Goal: Task Accomplishment & Management: Manage account settings

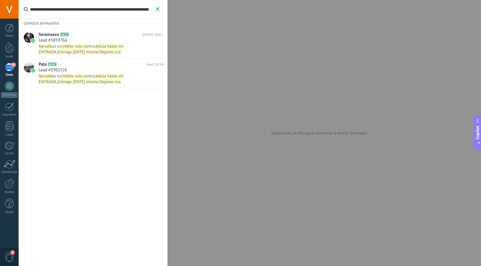
scroll to position [9, 0]
click at [157, 9] on icon "button" at bounding box center [158, 9] width 4 height 4
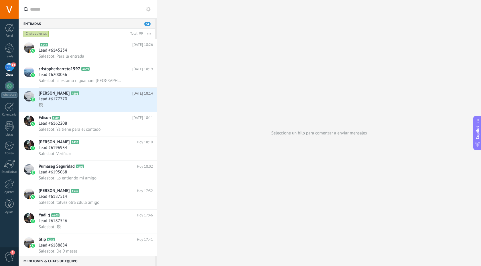
click at [150, 11] on button at bounding box center [148, 9] width 7 height 7
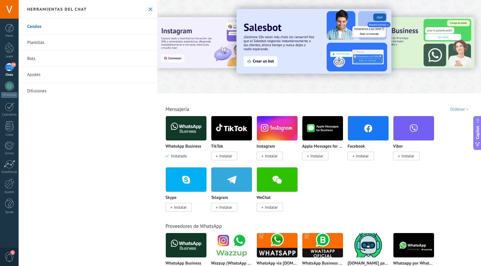
click at [150, 9] on icon at bounding box center [151, 9] width 4 height 4
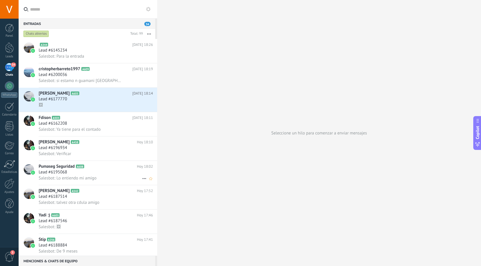
scroll to position [1, 0]
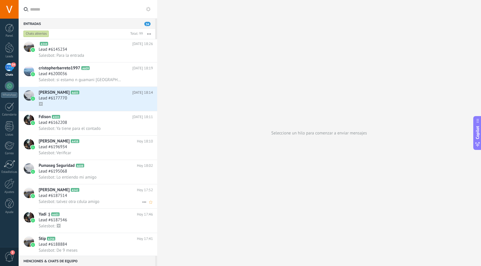
click at [126, 202] on div "Salesbot: talvez otra cdula amigo" at bounding box center [96, 201] width 114 height 6
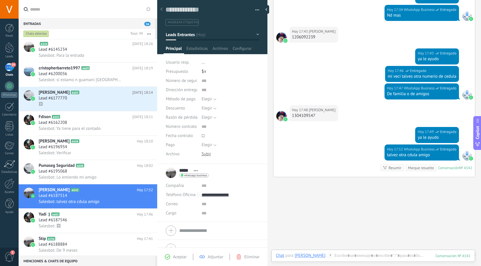
scroll to position [246, 0]
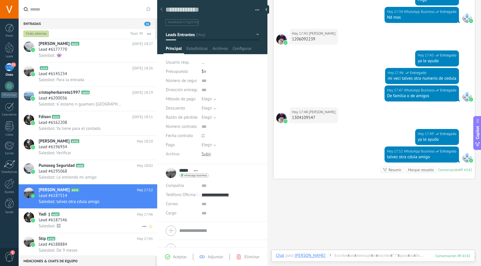
click at [118, 217] on h2 "Yadi :) A605" at bounding box center [88, 214] width 98 height 6
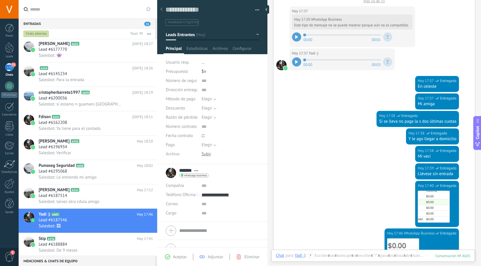
scroll to position [227, 0]
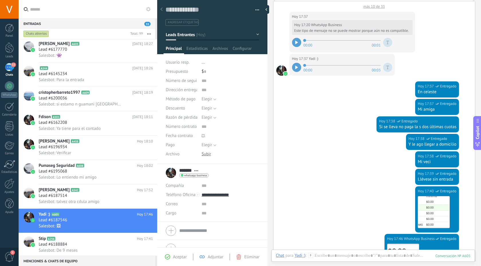
click at [298, 66] on icon at bounding box center [296, 67] width 3 height 3
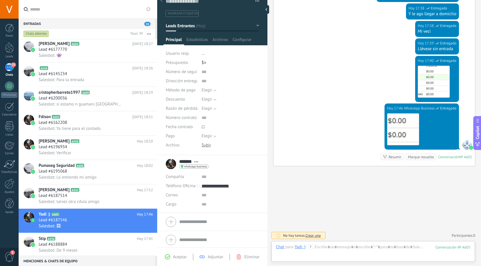
scroll to position [11, 0]
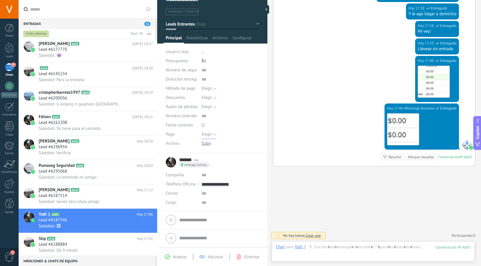
click at [213, 132] on button "Elegir" at bounding box center [209, 134] width 15 height 9
click at [213, 132] on span "Elegir" at bounding box center [224, 134] width 59 height 5
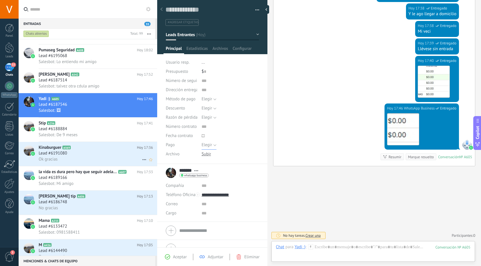
scroll to position [114, 0]
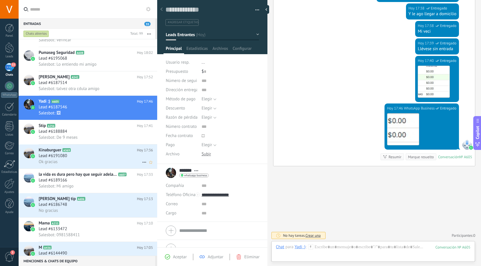
click at [70, 165] on div "Ok gracias" at bounding box center [96, 162] width 114 height 6
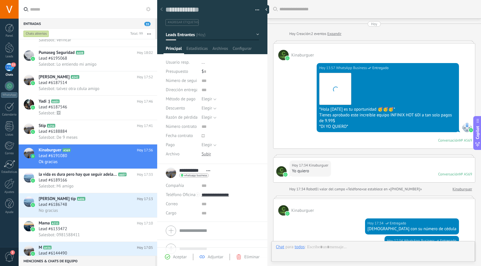
scroll to position [201, 0]
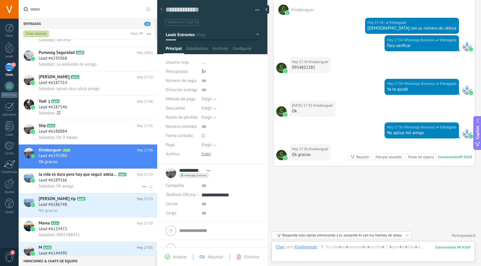
click at [98, 183] on div "Lead #6189166" at bounding box center [96, 180] width 114 height 6
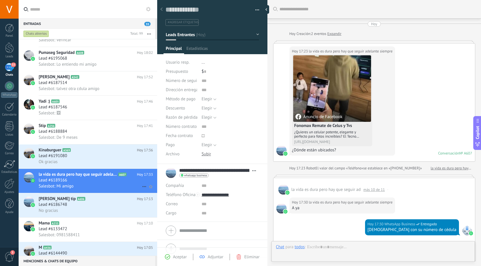
scroll to position [243, 0]
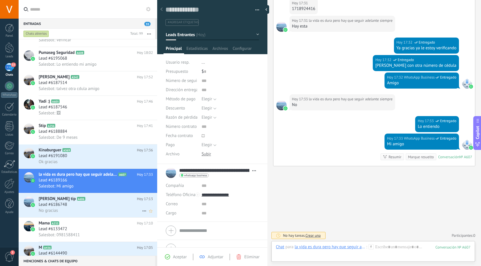
click at [122, 205] on div "Lead #6186748" at bounding box center [96, 205] width 114 height 6
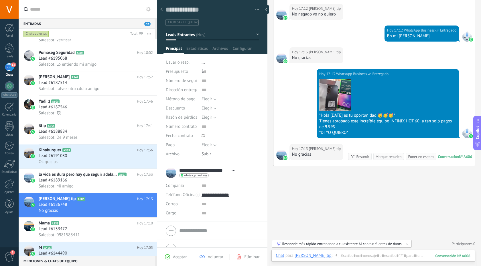
scroll to position [286, 0]
click at [98, 225] on h2 "Mama A233" at bounding box center [88, 223] width 98 height 6
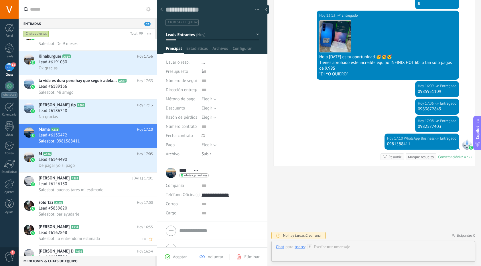
scroll to position [221, 0]
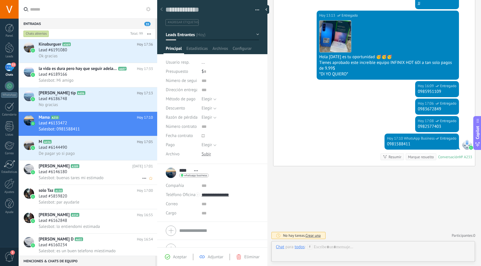
click at [109, 165] on div "José Luis Ávila A389 Hoy 17:01 Lead #6146180 Salesbot: buenas tares mi estimado" at bounding box center [98, 172] width 119 height 24
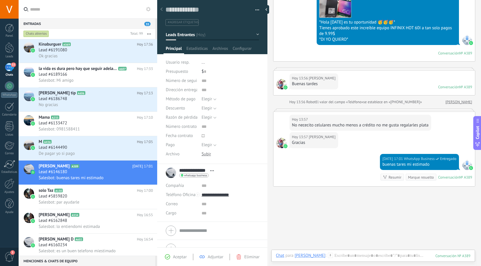
scroll to position [87, 0]
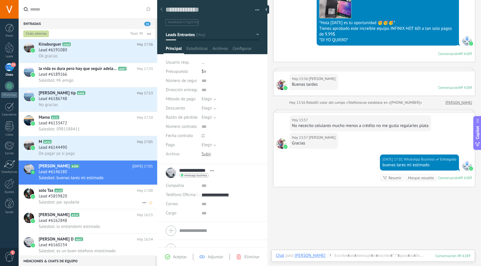
click at [92, 199] on div "Lead #5859820" at bounding box center [96, 196] width 114 height 6
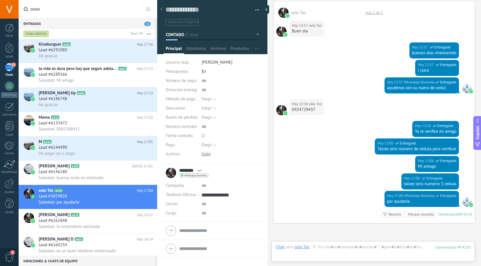
scroll to position [270, 0]
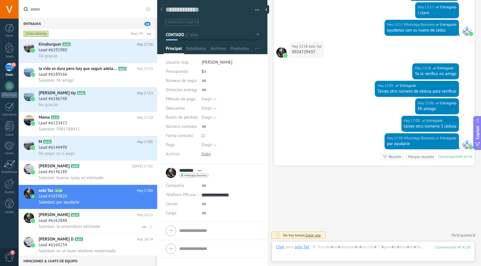
click at [110, 223] on div "Lead #6162848" at bounding box center [96, 221] width 114 height 6
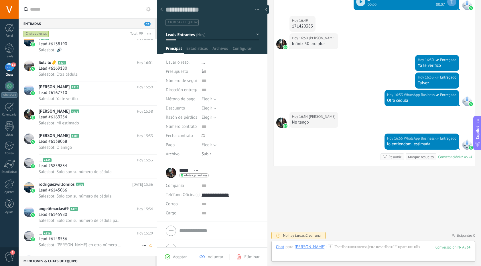
scroll to position [668, 0]
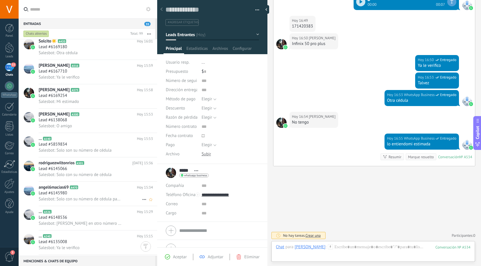
click at [119, 196] on div "Lead #6145980" at bounding box center [96, 193] width 114 height 6
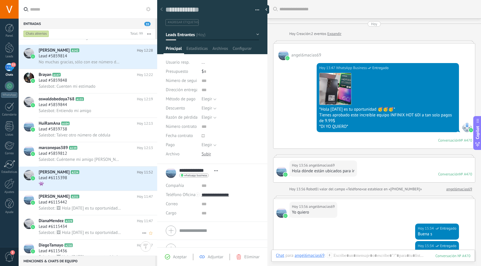
scroll to position [1502, 0]
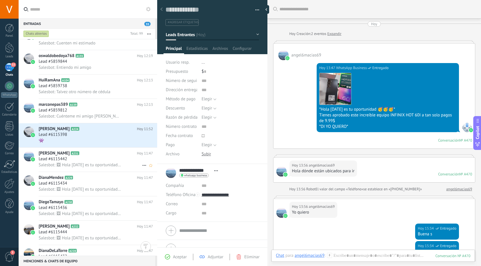
click at [97, 178] on h2 "DianaMendez A229" at bounding box center [88, 178] width 98 height 6
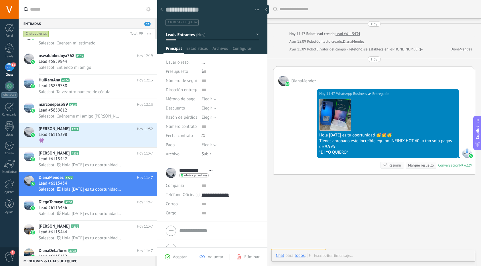
scroll to position [8, 0]
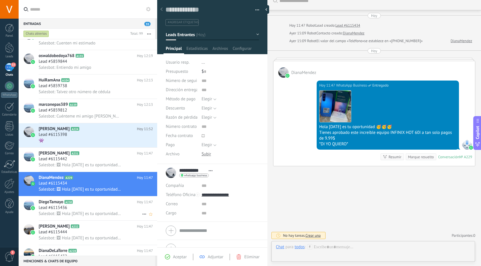
click at [91, 216] on span "Salesbot: 🖼 Hola hoy es tu oportunidad 🥳🥳🥳 Tienes aprobado este increíble equip…" at bounding box center [80, 213] width 83 height 5
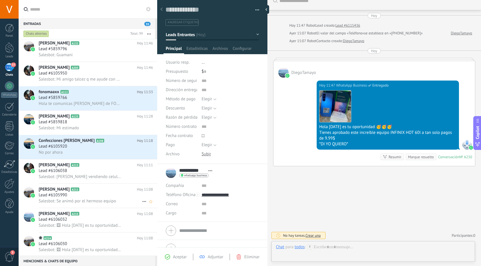
scroll to position [2038, 0]
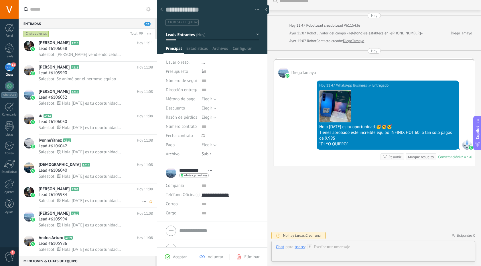
click at [110, 191] on h2 "Andrés Ortiz A208" at bounding box center [88, 189] width 98 height 6
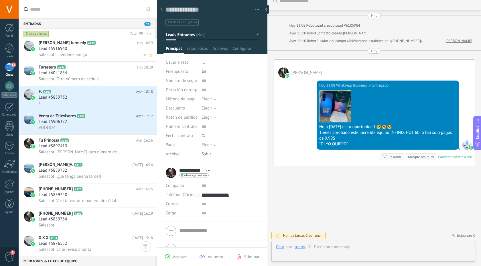
scroll to position [2770, 0]
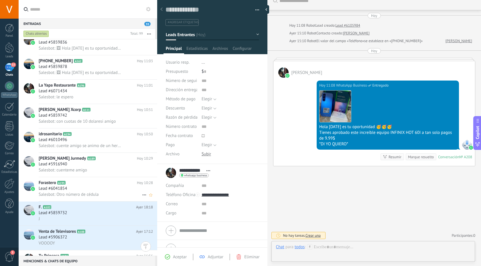
click at [124, 191] on div "Lead #6041854" at bounding box center [96, 189] width 114 height 6
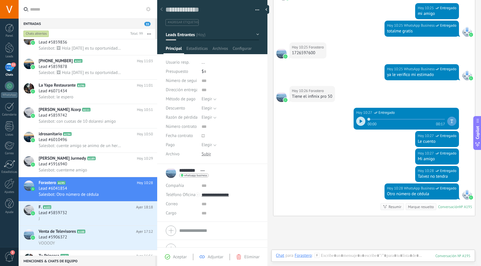
scroll to position [196, 0]
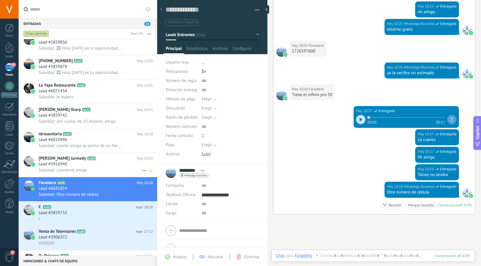
click at [91, 167] on div "Lead #5916940" at bounding box center [96, 164] width 114 height 6
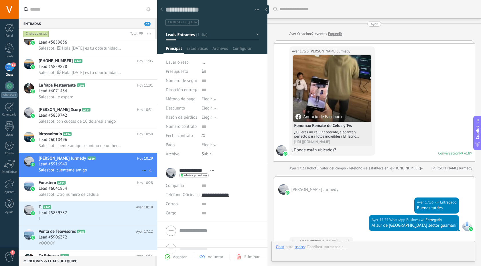
scroll to position [236, 0]
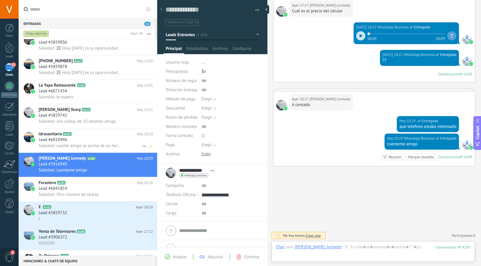
click at [80, 143] on div "Lead #6010496" at bounding box center [96, 140] width 114 height 6
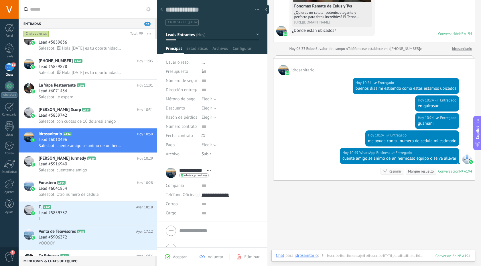
scroll to position [120, 0]
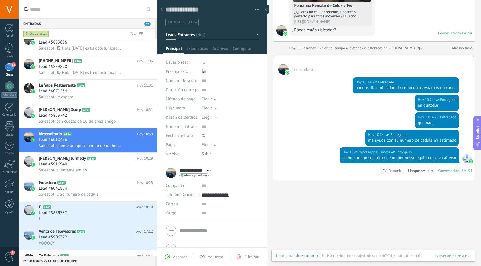
click at [403, 201] on div "Buscar Carga más Hoy Hoy Creación: 2 eventos Expandir Hoy 06:22 idrosanitario A…" at bounding box center [375, 80] width 214 height 400
click at [115, 117] on div "Lead #5859742" at bounding box center [96, 116] width 114 height 6
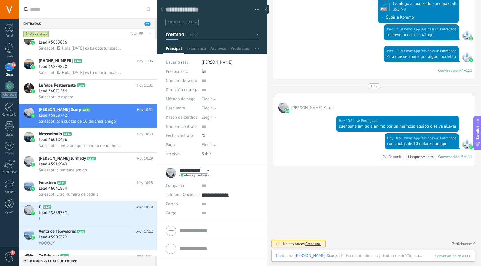
scroll to position [1052, 0]
click at [112, 94] on div "Lead #6071434" at bounding box center [96, 91] width 114 height 6
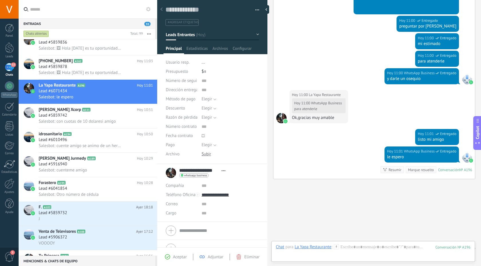
scroll to position [309, 0]
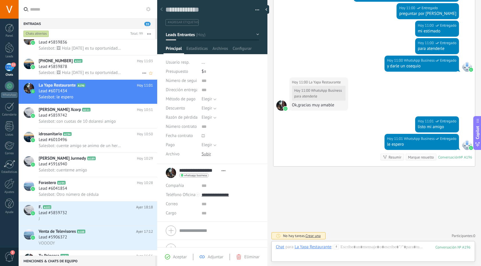
click at [101, 71] on span "Salesbot: 🖼 Hola hoy es tu oportunidad 🥳🥳🥳 Tienes aprobado este increíble equip…" at bounding box center [80, 72] width 83 height 5
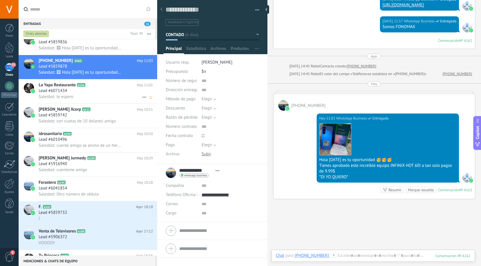
scroll to position [2733, 0]
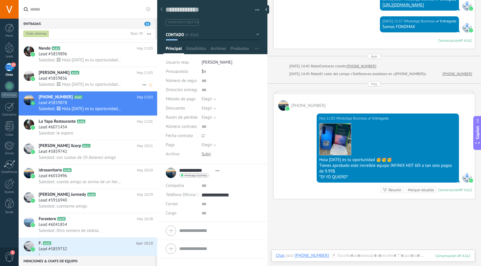
click at [132, 74] on h2 "kelvin zuniga A153" at bounding box center [88, 73] width 98 height 6
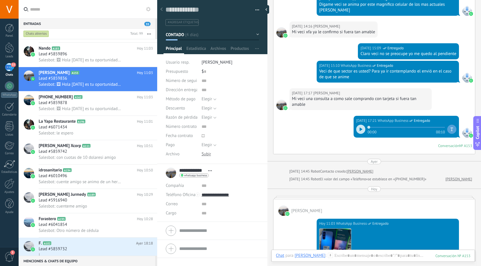
scroll to position [312, 0]
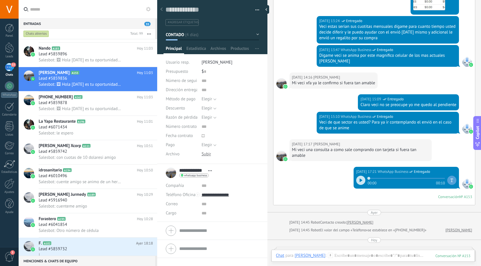
click at [357, 183] on div at bounding box center [360, 180] width 9 height 9
click at [360, 180] on icon at bounding box center [361, 179] width 3 height 3
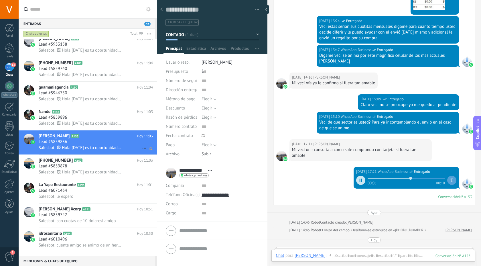
scroll to position [2677, 0]
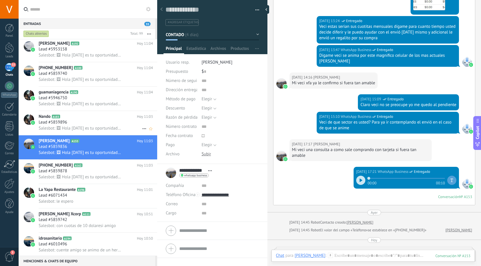
click at [121, 121] on div "Lead #5859896" at bounding box center [96, 122] width 114 height 6
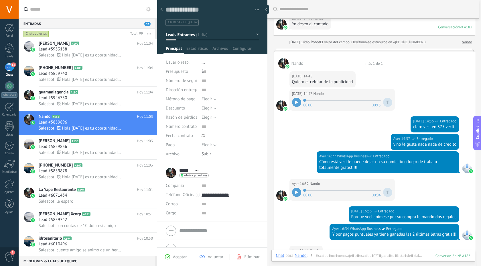
scroll to position [93, 0]
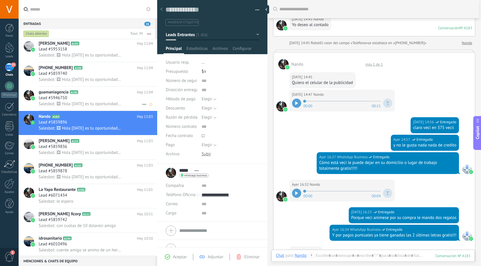
click at [96, 97] on div "Lead #5946750" at bounding box center [96, 98] width 114 height 6
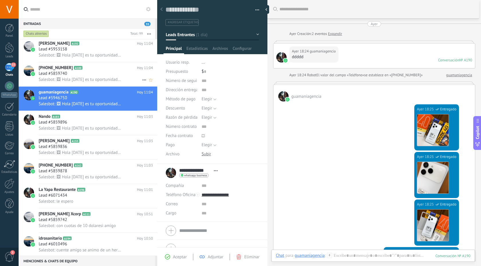
click at [130, 69] on h2 "+593994522985 A100" at bounding box center [88, 68] width 98 height 6
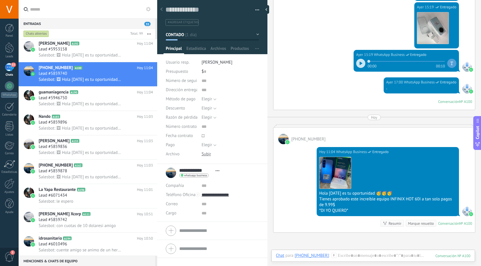
scroll to position [513, 0]
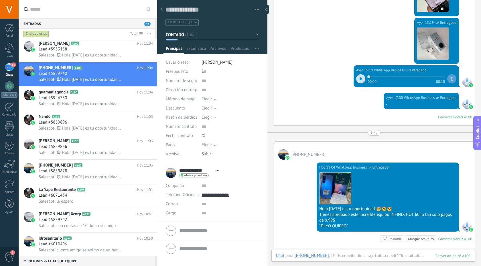
click at [360, 77] on icon at bounding box center [361, 78] width 3 height 3
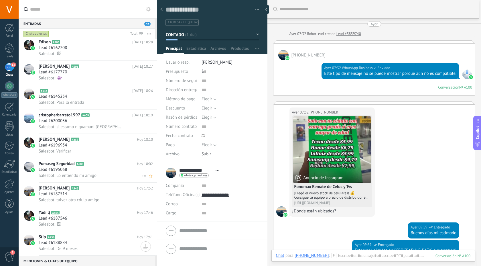
scroll to position [0, 0]
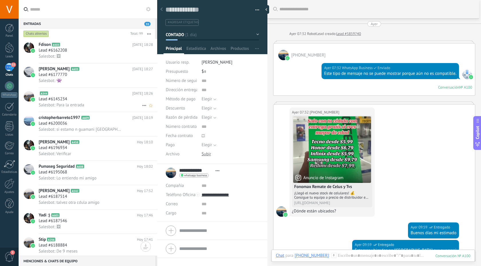
click at [113, 101] on div "Lead #6145234" at bounding box center [96, 99] width 114 height 6
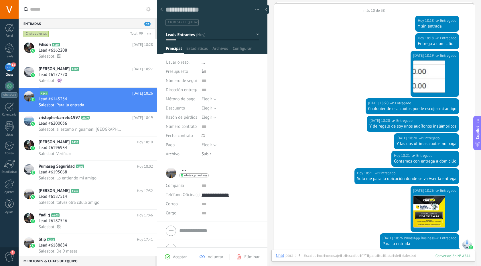
scroll to position [45, 0]
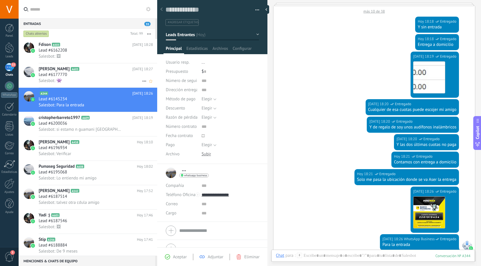
click at [96, 81] on div "Salesbot: 👾" at bounding box center [96, 81] width 114 height 6
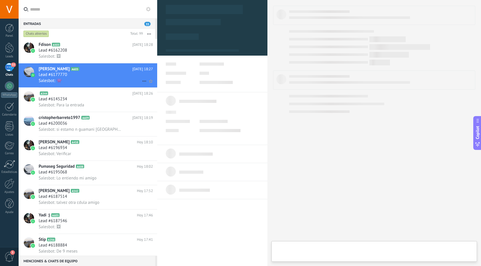
type textarea "**********"
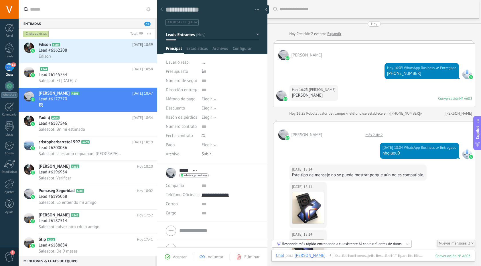
scroll to position [114, 0]
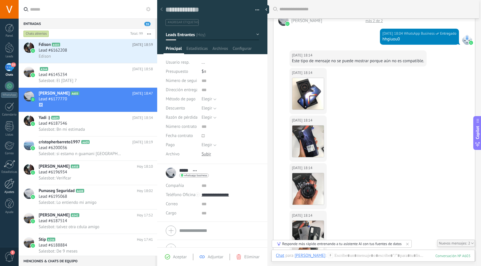
click at [10, 186] on div at bounding box center [10, 183] width 10 height 10
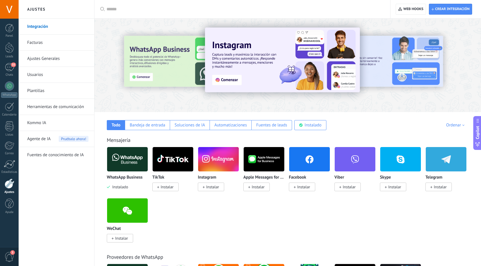
click at [123, 167] on img at bounding box center [127, 159] width 41 height 28
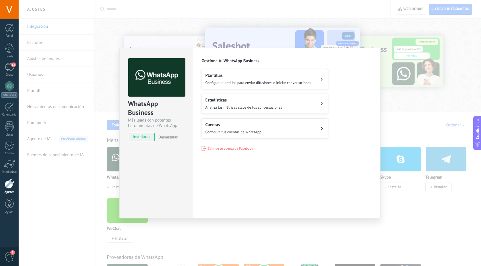
click at [291, 102] on button "Estadísticas Analiza las métricas clave de tus conversaciones" at bounding box center [265, 104] width 127 height 20
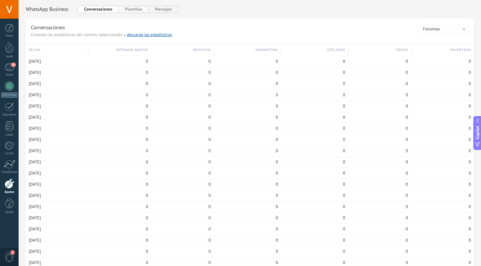
click at [138, 10] on button "Plantillas" at bounding box center [134, 9] width 30 height 7
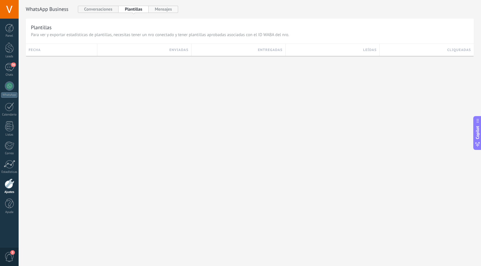
click at [163, 10] on button "Mensajes" at bounding box center [164, 9] width 30 height 7
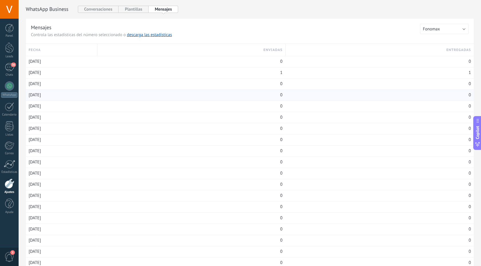
scroll to position [0, 0]
click at [444, 23] on button "Fonomax" at bounding box center [444, 28] width 49 height 10
click at [444, 25] on li "Fonomax" at bounding box center [443, 29] width 52 height 10
click at [45, 9] on h2 "WhatsApp Cloud API" at bounding box center [48, 8] width 45 height 7
click at [107, 10] on button "Conversaciones" at bounding box center [98, 8] width 41 height 7
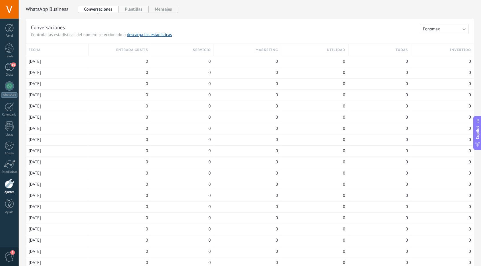
click at [136, 12] on button "Plantillas" at bounding box center [134, 9] width 30 height 7
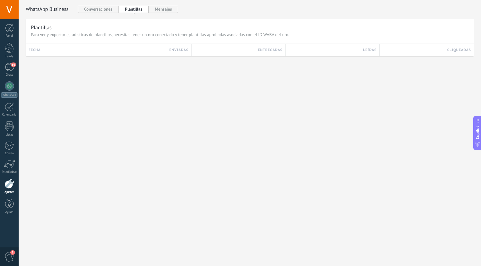
click at [166, 14] on div "WhatsApp Cloud API Conversaciones Plantillas Mensajes Plantillas Para ver y exp…" at bounding box center [250, 31] width 448 height 50
click at [171, 11] on button "Mensajes" at bounding box center [164, 9] width 30 height 7
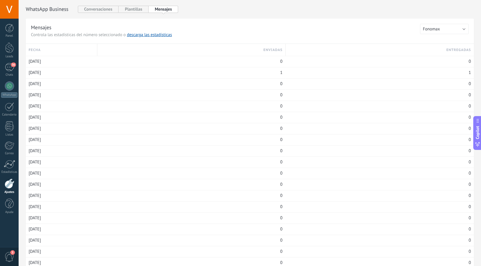
click at [9, 188] on div at bounding box center [10, 183] width 10 height 10
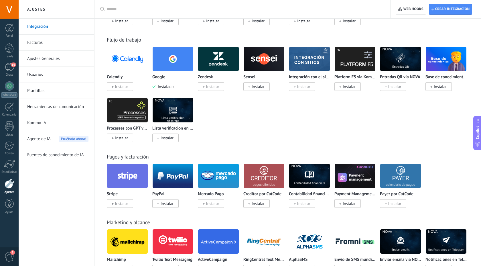
scroll to position [648, 0]
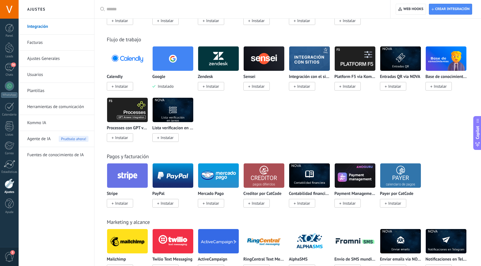
click at [79, 44] on link "Facturas" at bounding box center [57, 43] width 61 height 16
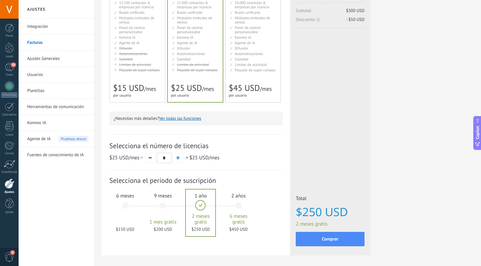
scroll to position [102, 0]
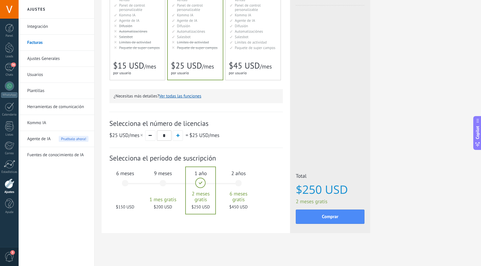
click at [126, 183] on div "6 meses $150 USD" at bounding box center [125, 186] width 31 height 40
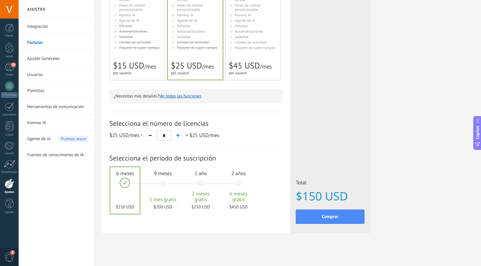
click at [200, 182] on div "1 año 2 meses gratis $250 USD" at bounding box center [200, 186] width 31 height 40
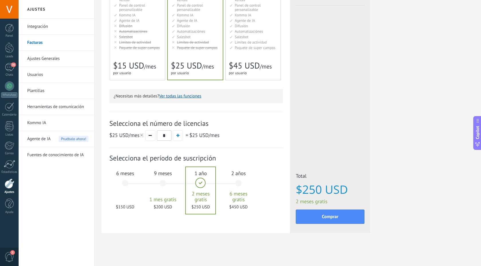
click at [237, 184] on div "2 años 6 meses gratis $450 USD" at bounding box center [238, 186] width 31 height 40
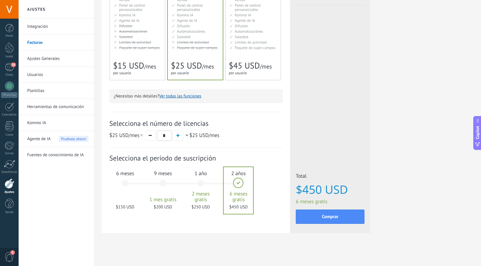
click at [198, 185] on div "1 año 2 meses gratis $250 USD" at bounding box center [200, 186] width 31 height 40
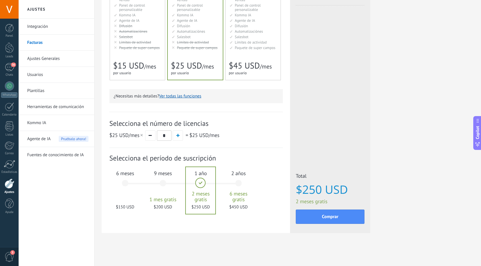
click at [58, 61] on link "Ajustes Generales" at bounding box center [57, 59] width 61 height 16
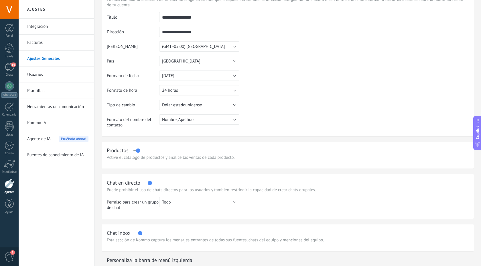
scroll to position [35, 0]
click at [226, 77] on button "[DATE]" at bounding box center [199, 75] width 80 height 10
click at [279, 86] on table "**********" at bounding box center [288, 71] width 362 height 120
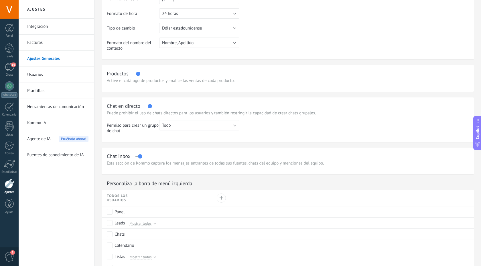
scroll to position [113, 0]
click at [138, 72] on label at bounding box center [136, 72] width 7 height 0
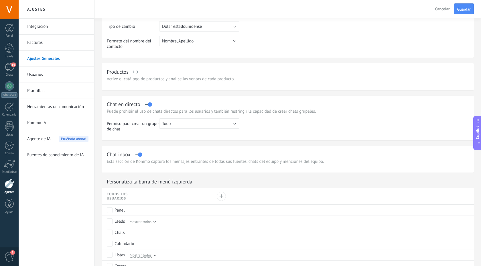
click at [138, 74] on div "Productos" at bounding box center [288, 71] width 362 height 7
click at [137, 72] on label at bounding box center [136, 72] width 7 height 0
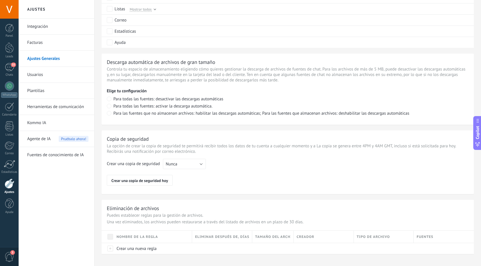
scroll to position [369, 0]
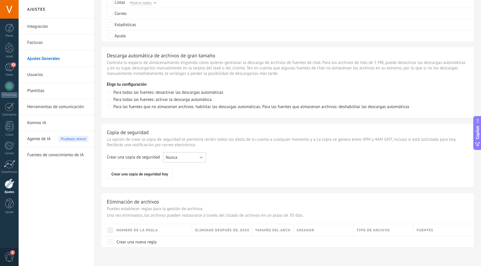
click at [173, 157] on span "Nunca" at bounding box center [172, 157] width 12 height 5
click at [222, 170] on div "Crear una copia de seguridad hoy" at bounding box center [286, 173] width 363 height 11
click at [42, 77] on link "Usuarios" at bounding box center [57, 75] width 61 height 16
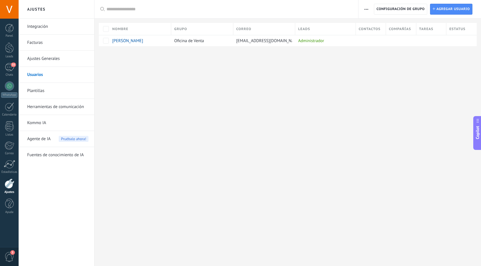
click at [49, 93] on link "Plantillas" at bounding box center [57, 91] width 61 height 16
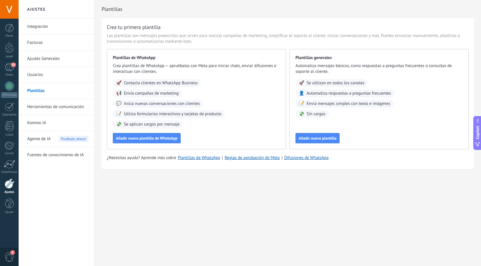
click at [72, 107] on link "Herramientas de comunicación" at bounding box center [57, 107] width 61 height 16
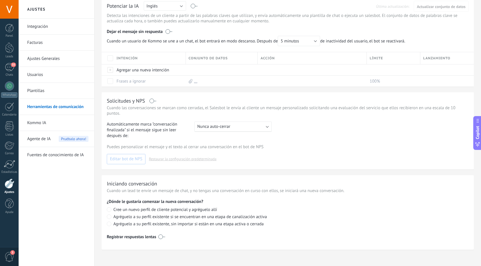
scroll to position [167, 0]
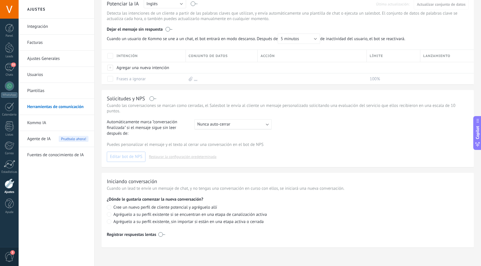
click at [62, 129] on link "Kommo IA" at bounding box center [57, 123] width 61 height 16
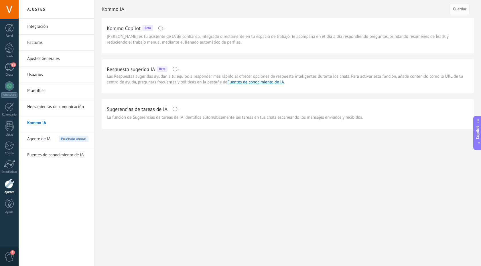
click at [51, 139] on div "Agente de IA Pruébalo ahora!" at bounding box center [57, 139] width 61 height 16
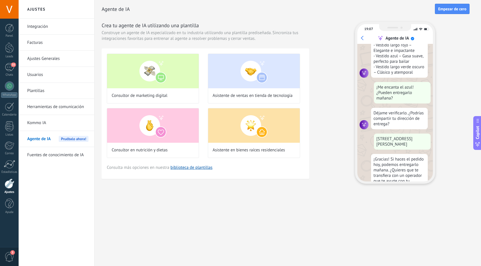
scroll to position [136, 0]
